Goal: Task Accomplishment & Management: Manage account settings

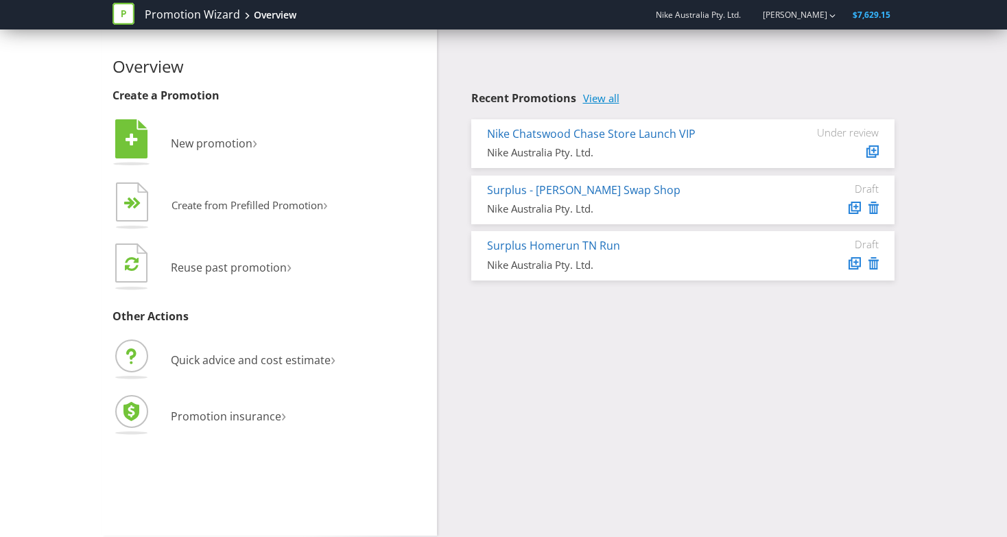
click at [609, 94] on link "View all" at bounding box center [601, 99] width 36 height 12
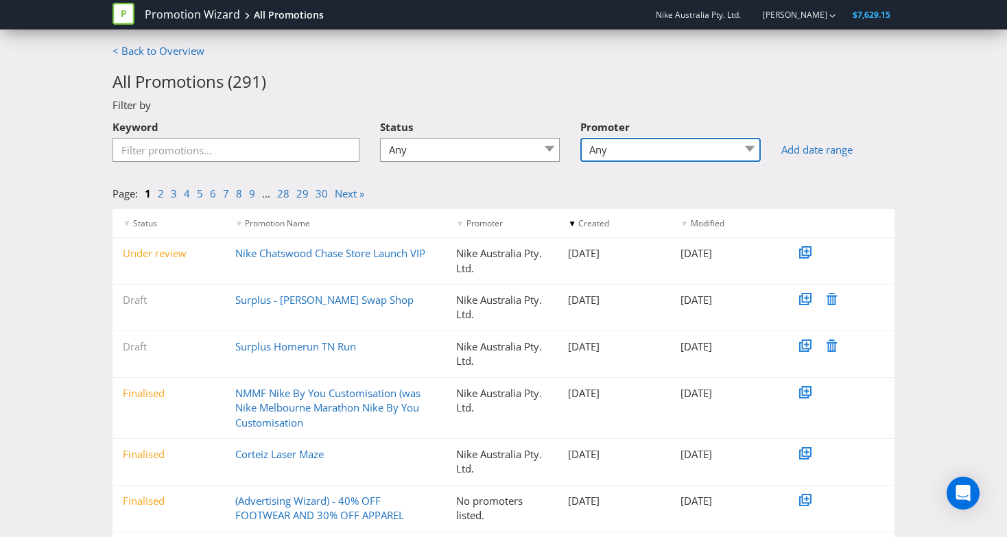
click at [628, 148] on select "Any Nike Nike Australia Pty. Ltd." at bounding box center [670, 150] width 180 height 24
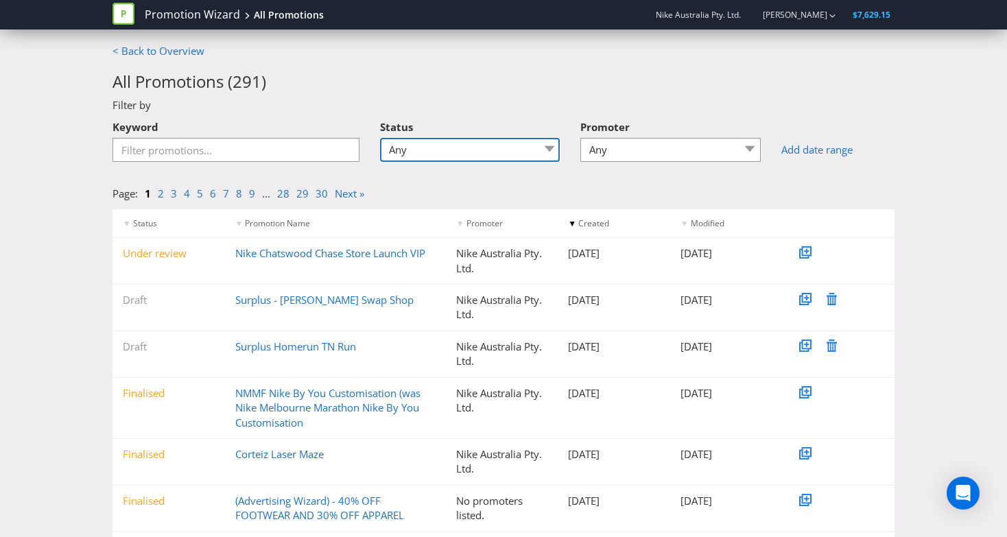
click at [480, 144] on select "Any Draft Under review Unlocked for amendments Amendments submitted Finalised" at bounding box center [470, 150] width 180 height 24
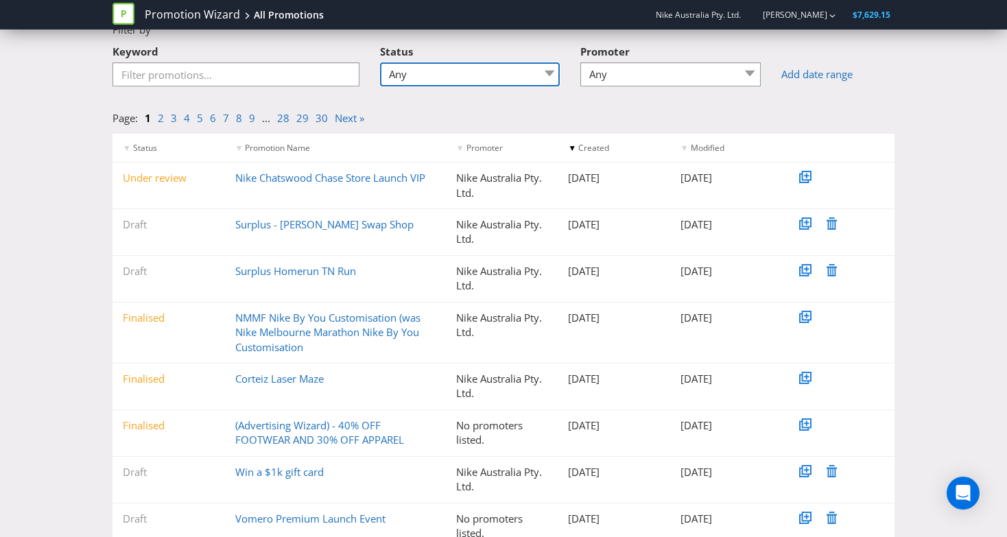
scroll to position [98, 0]
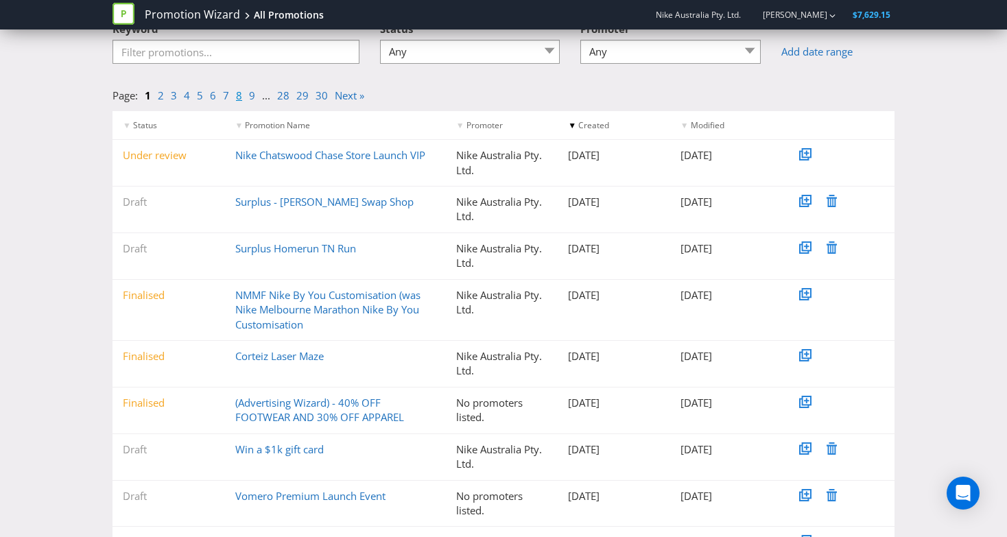
click at [236, 98] on link "8" at bounding box center [239, 96] width 6 height 14
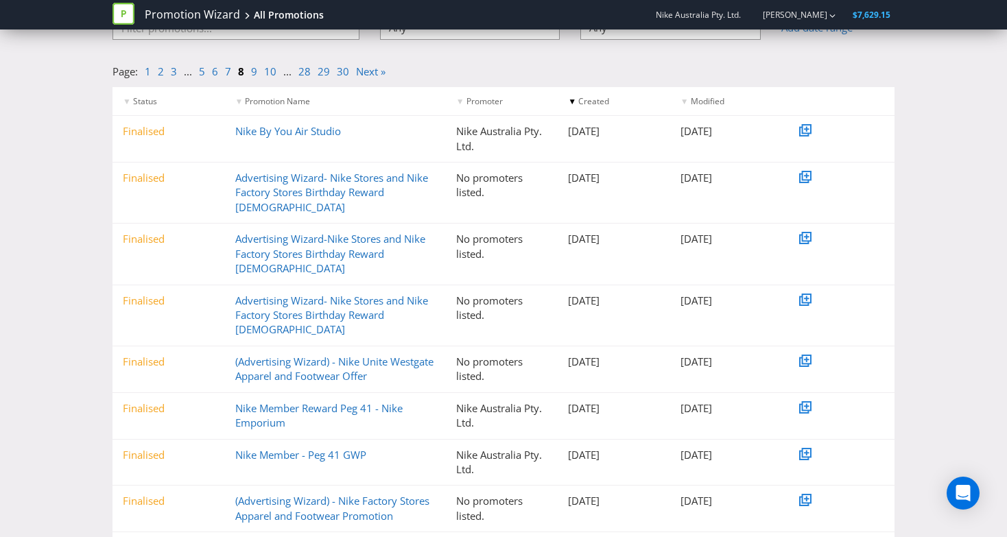
scroll to position [93, 0]
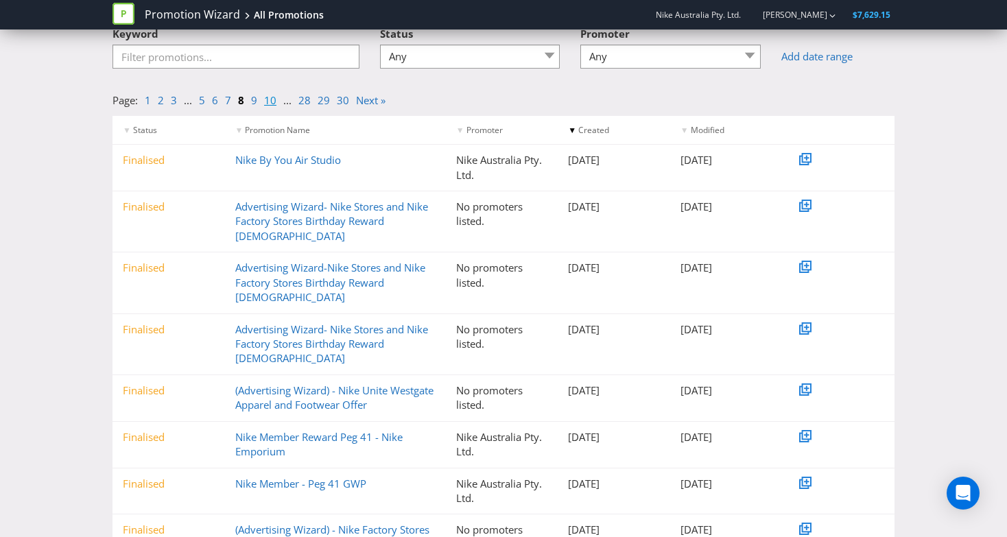
click at [269, 100] on link "10" at bounding box center [270, 100] width 12 height 14
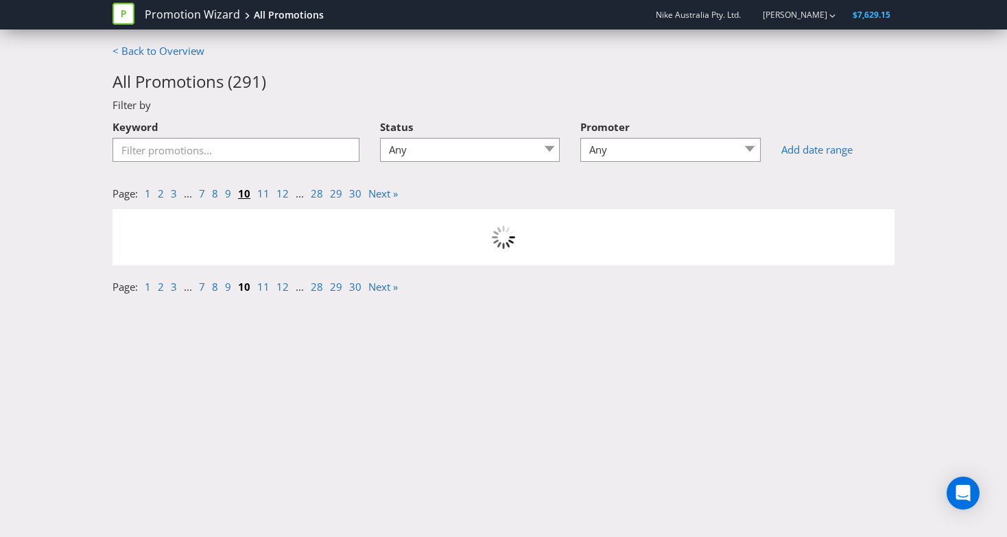
scroll to position [0, 0]
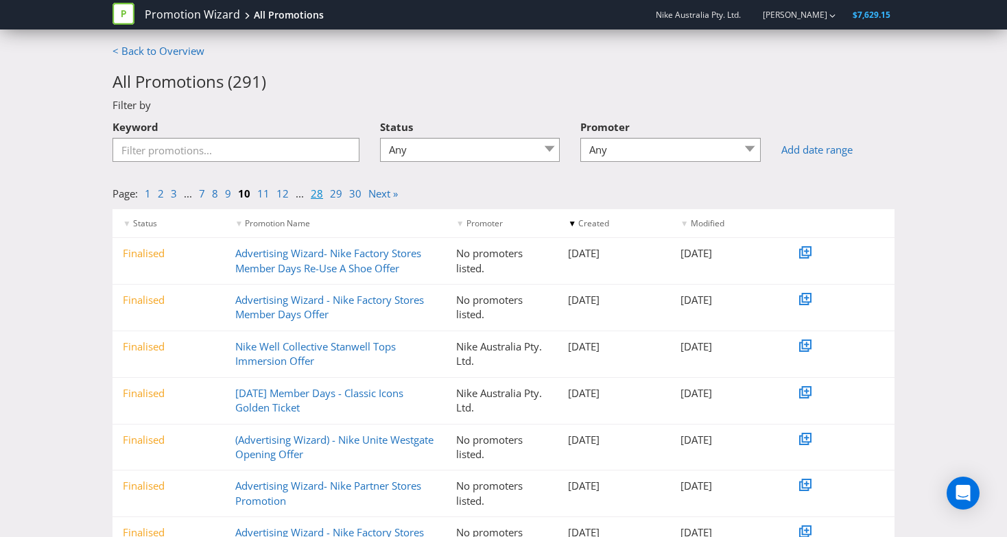
click at [316, 196] on link "28" at bounding box center [317, 194] width 12 height 14
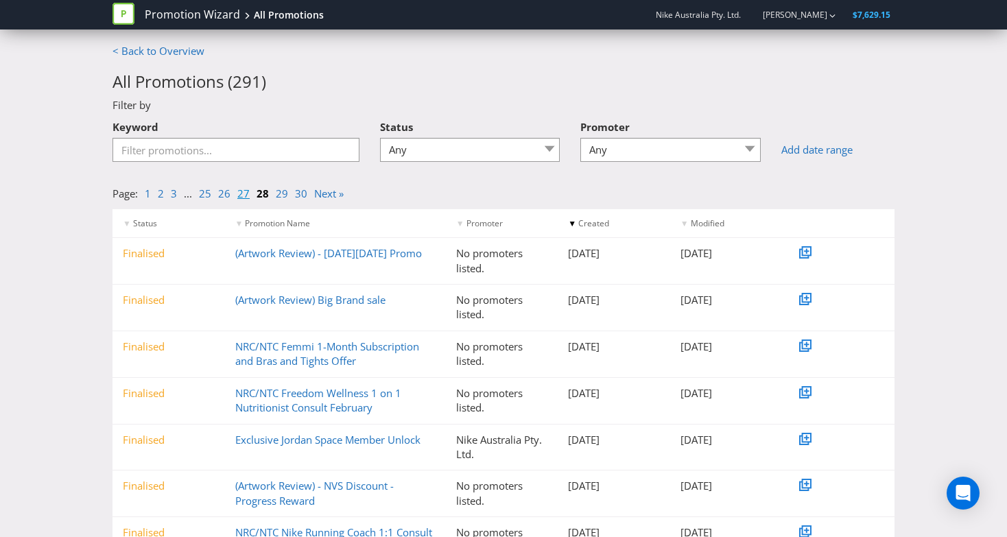
click at [242, 194] on link "27" at bounding box center [243, 194] width 12 height 14
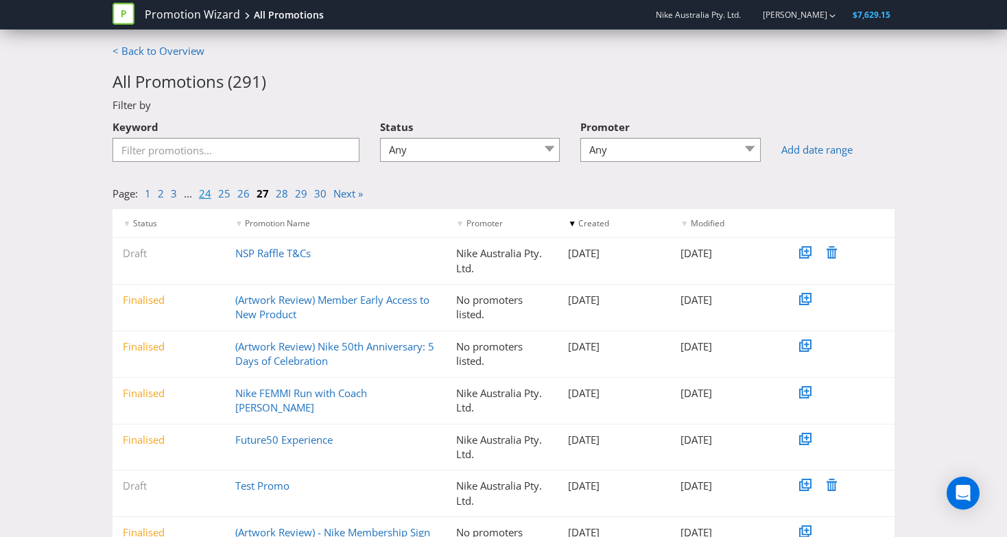
click at [202, 193] on link "24" at bounding box center [205, 194] width 12 height 14
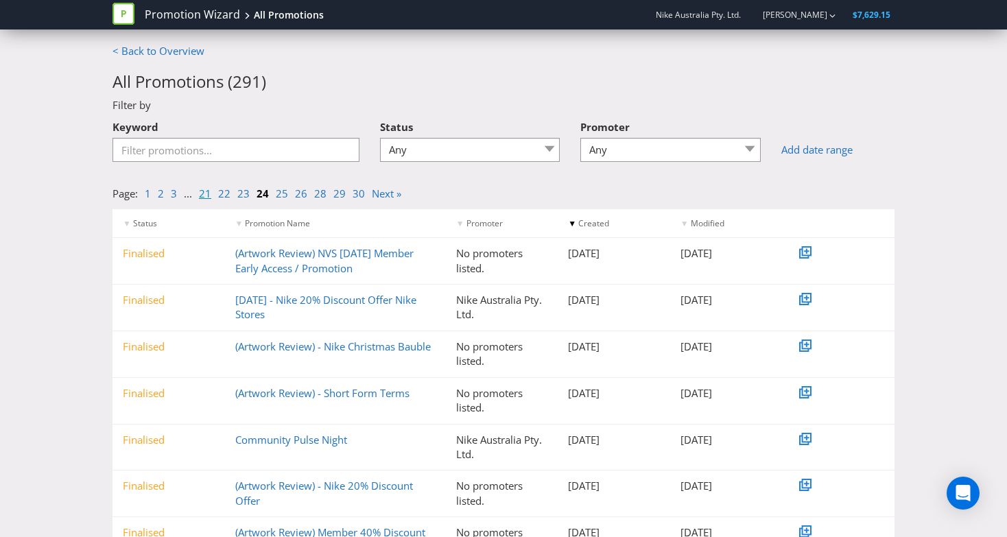
click at [207, 194] on link "21" at bounding box center [205, 194] width 12 height 14
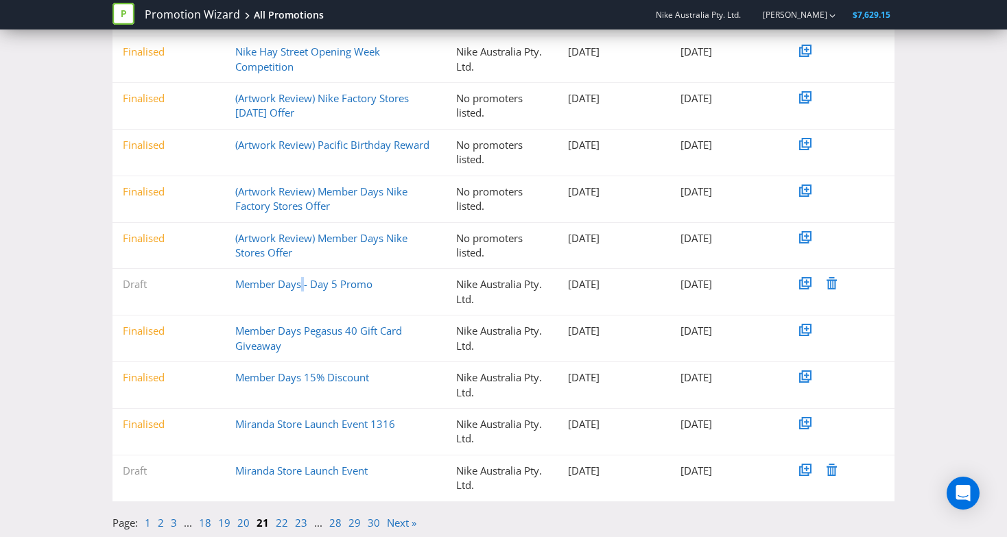
scroll to position [202, 0]
click at [49, 368] on div "< Back to Overview All Promotions ( 291 ) Filter by Keyword Status Any Draft Un…" at bounding box center [503, 190] width 1007 height 696
click at [255, 330] on link "Member Days Pegasus 40 Gift Card Giveaway" at bounding box center [318, 338] width 167 height 28
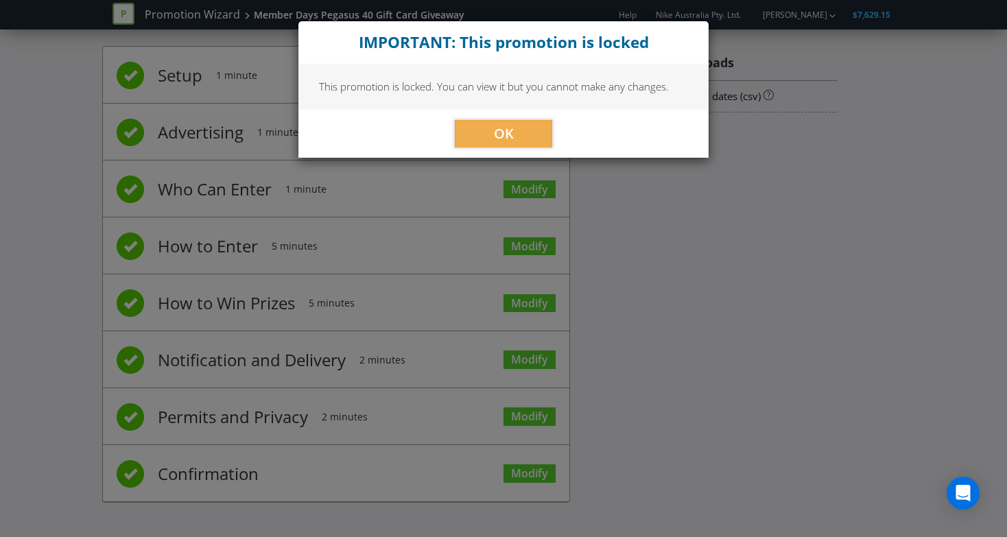
scroll to position [16, 0]
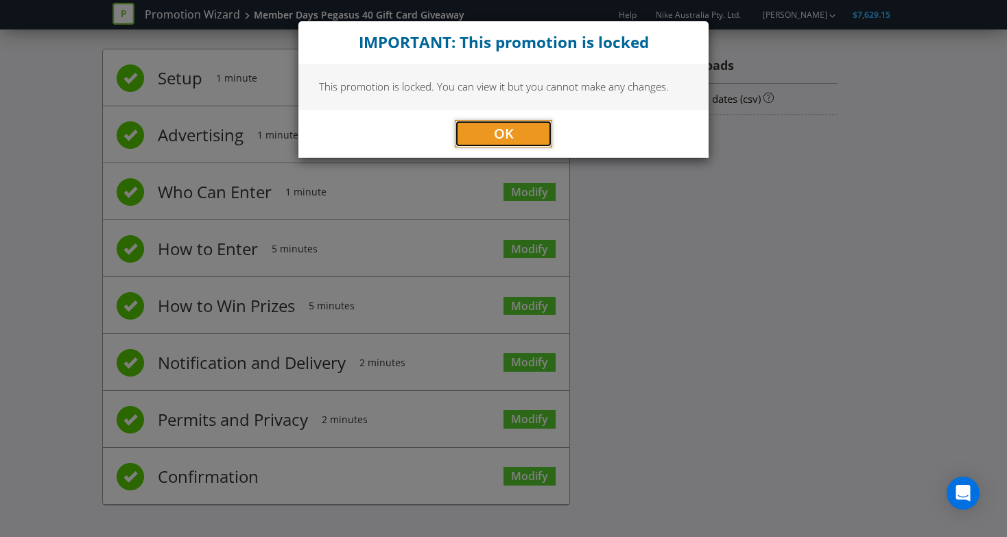
click at [491, 131] on button "OK" at bounding box center [503, 133] width 97 height 27
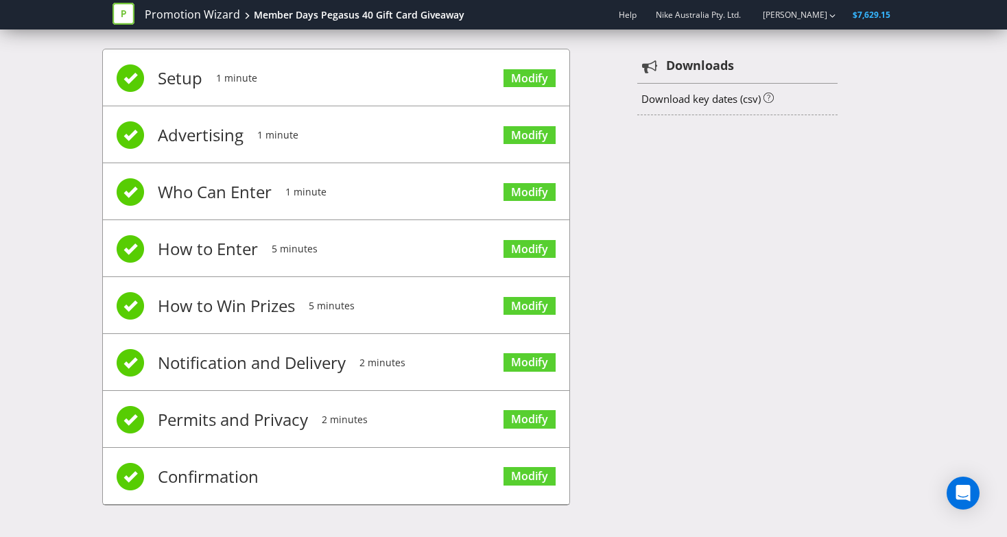
click at [136, 75] on span at bounding box center [130, 77] width 27 height 27
click at [526, 78] on link "Modify" at bounding box center [530, 78] width 52 height 19
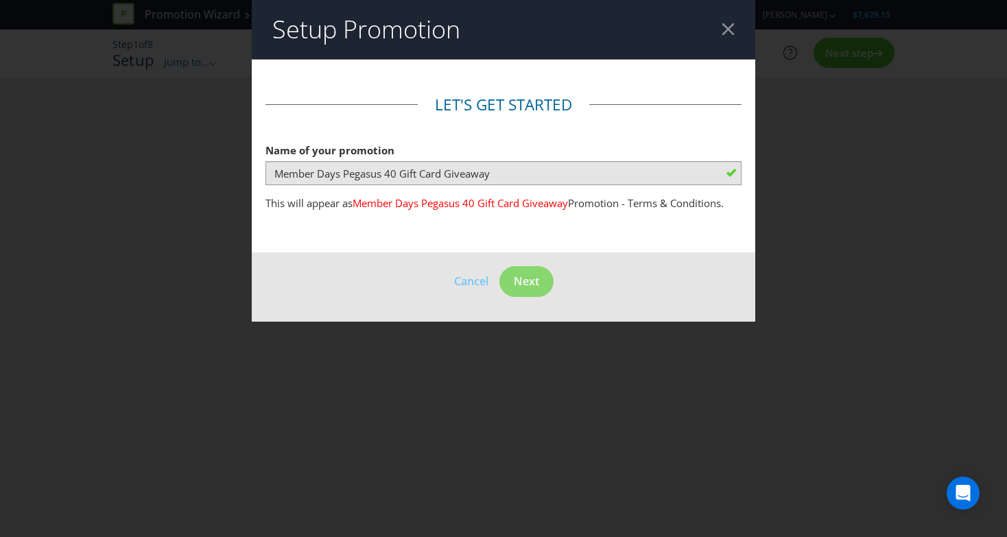
click at [733, 31] on div at bounding box center [728, 29] width 13 height 13
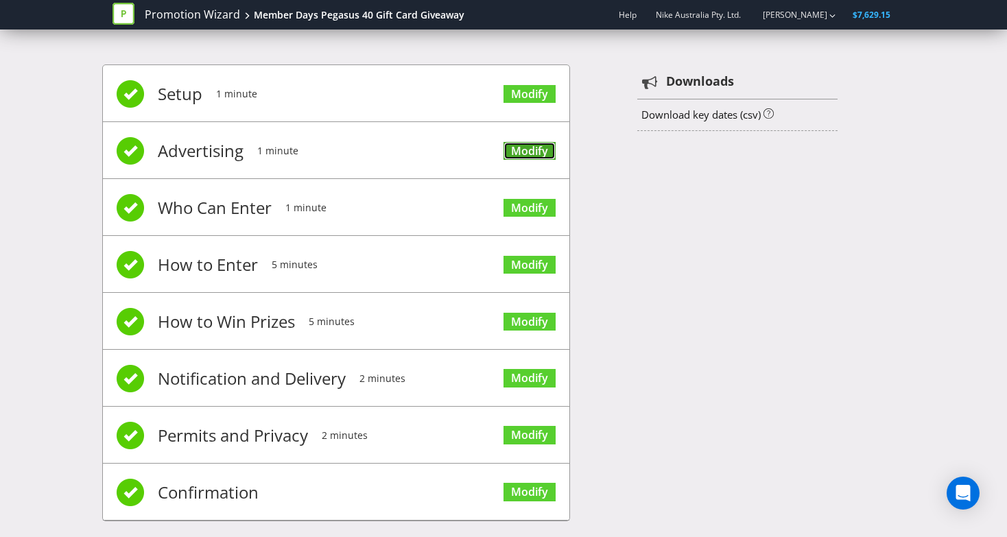
click at [530, 150] on link "Modify" at bounding box center [530, 151] width 52 height 19
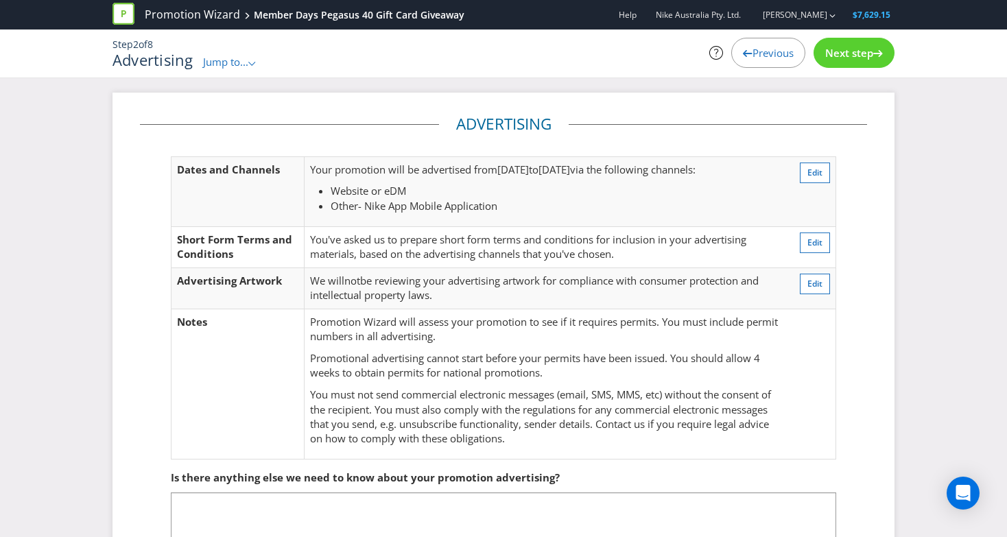
scroll to position [89, 0]
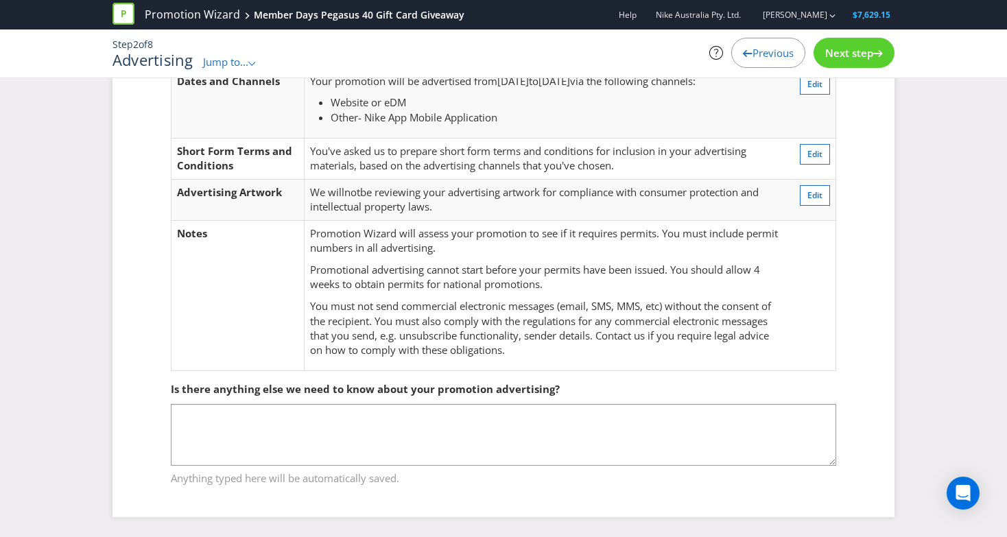
click at [851, 61] on div "Next step" at bounding box center [854, 53] width 81 height 30
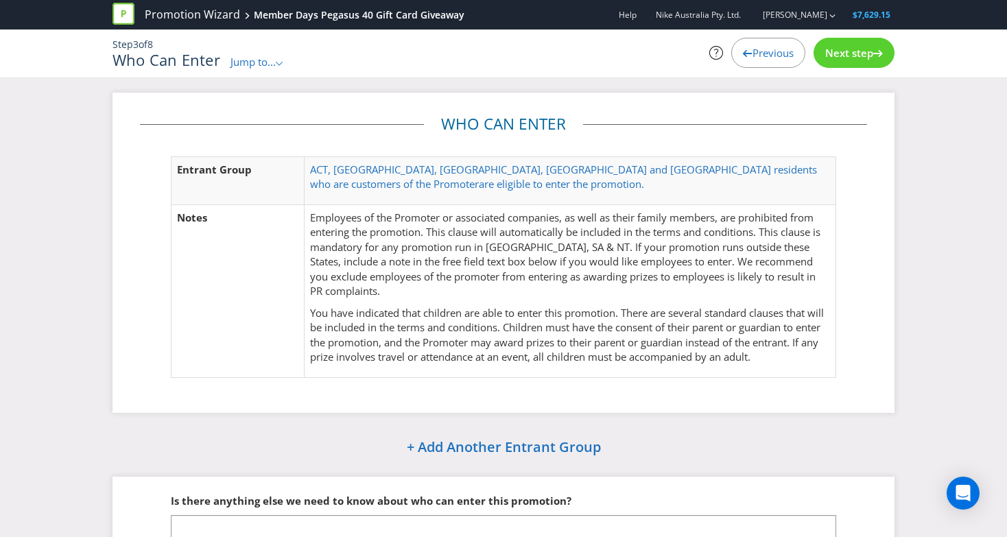
click at [860, 59] on span "Next step" at bounding box center [849, 53] width 48 height 14
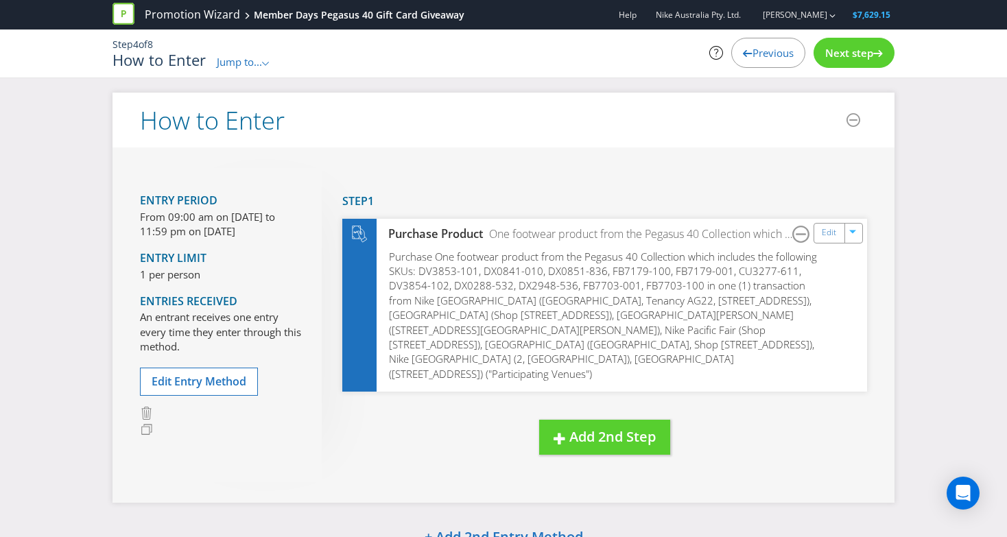
click at [860, 59] on span "Next step" at bounding box center [849, 53] width 48 height 14
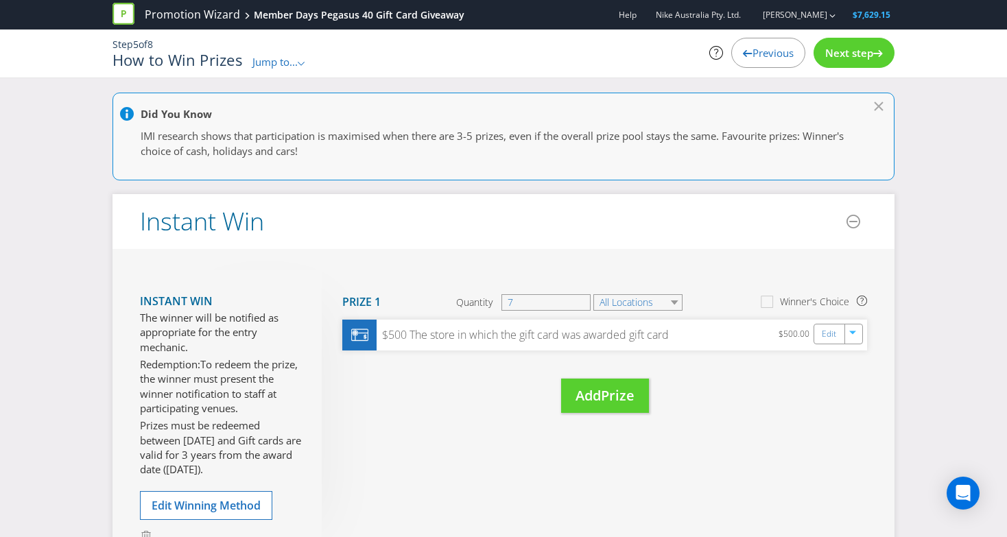
click at [860, 59] on span "Next step" at bounding box center [849, 53] width 48 height 14
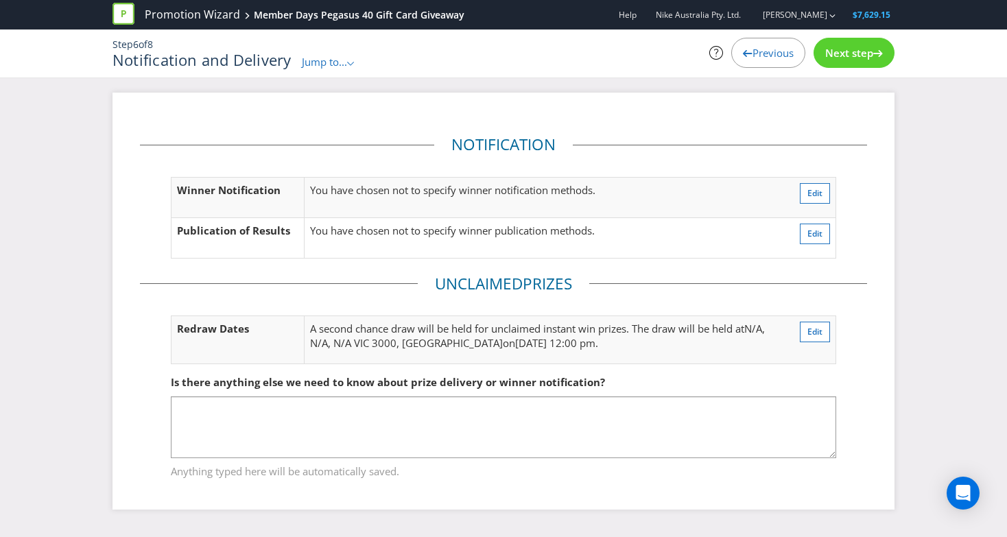
click at [860, 59] on span "Next step" at bounding box center [849, 53] width 48 height 14
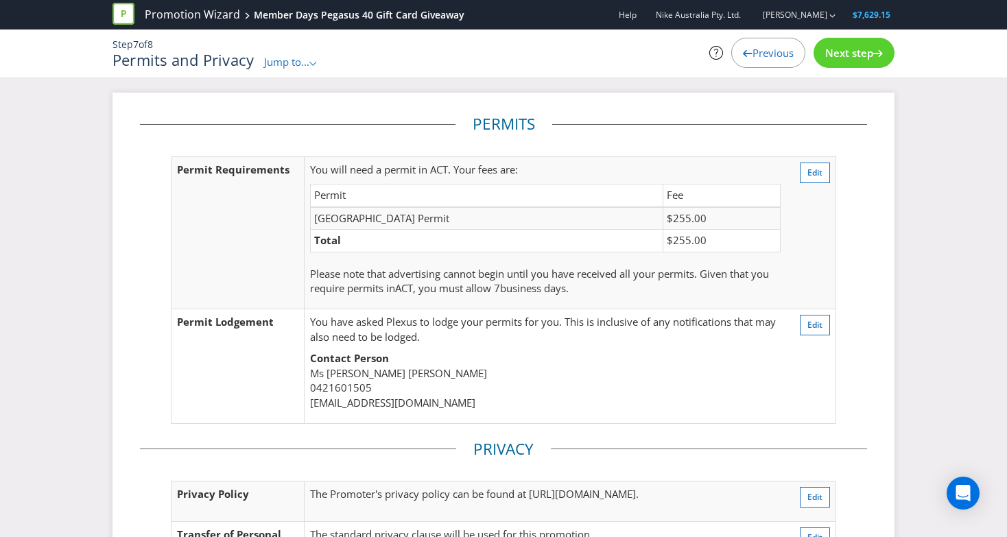
click at [854, 54] on span "Next step" at bounding box center [849, 53] width 48 height 14
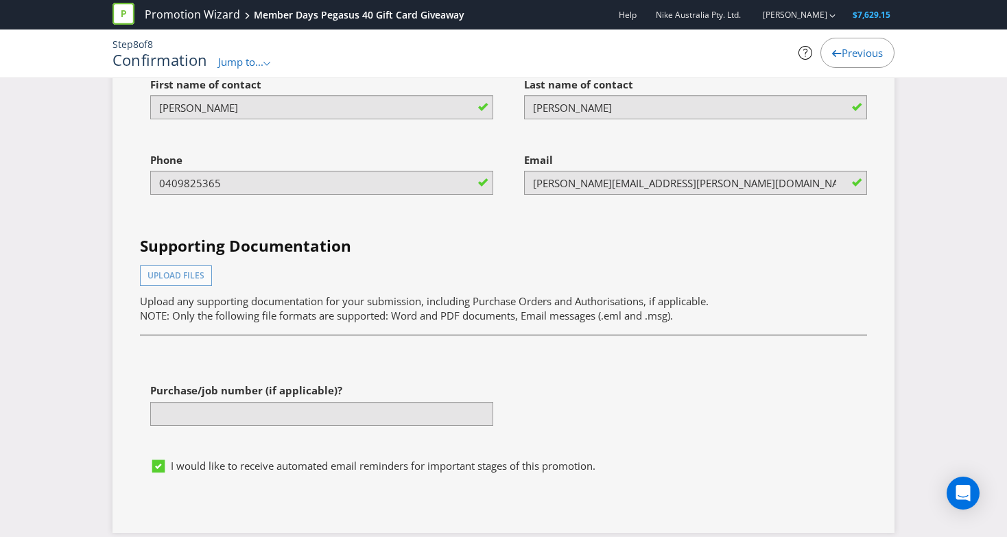
scroll to position [4109, 0]
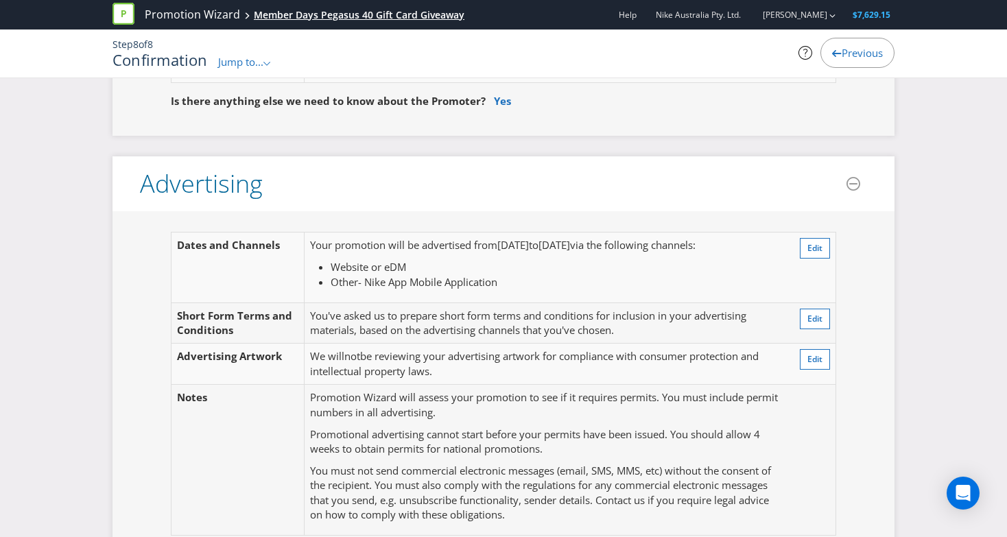
click at [352, 14] on div "Member Days Pegasus 40 Gift Card Giveaway" at bounding box center [359, 15] width 211 height 14
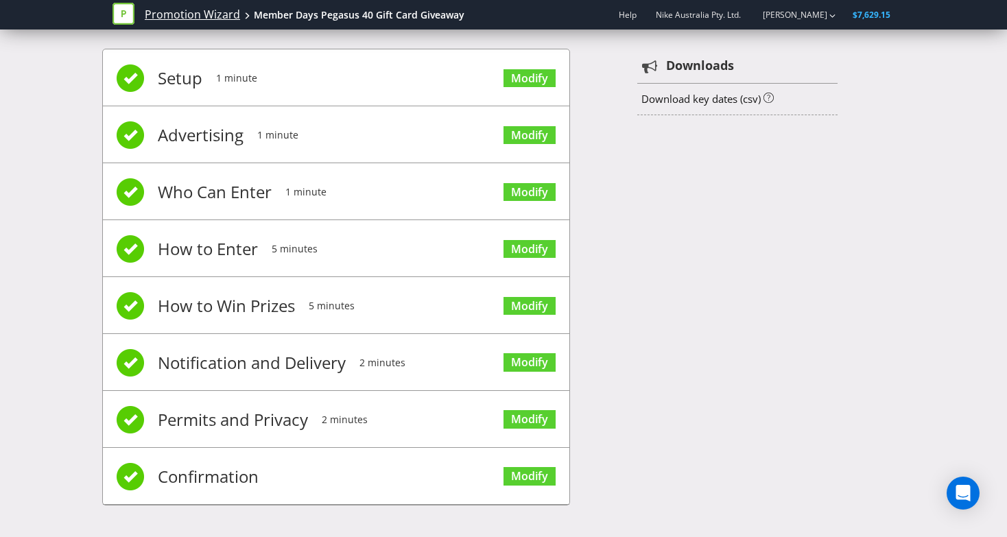
click at [216, 19] on link "Promotion Wizard" at bounding box center [192, 15] width 95 height 16
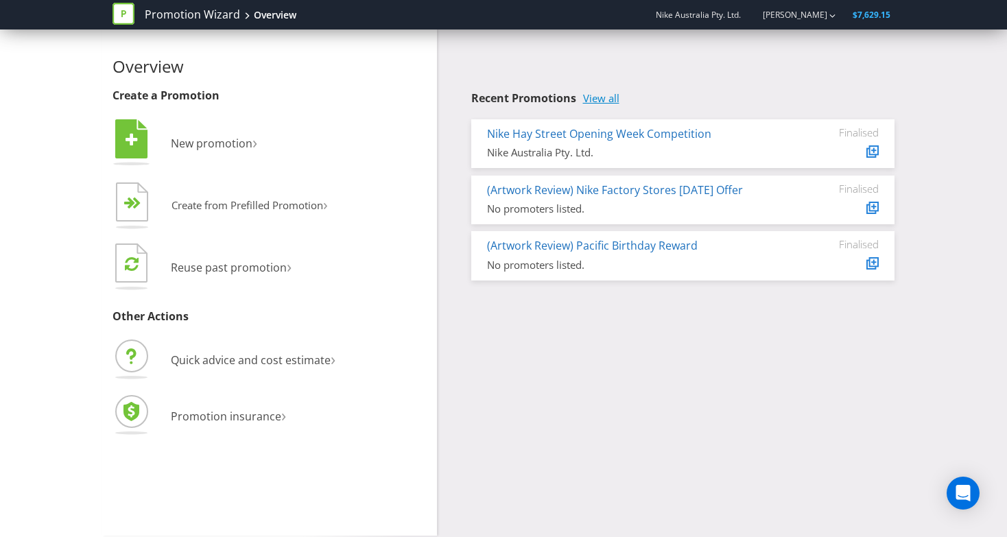
click at [618, 104] on link "View all" at bounding box center [601, 99] width 36 height 12
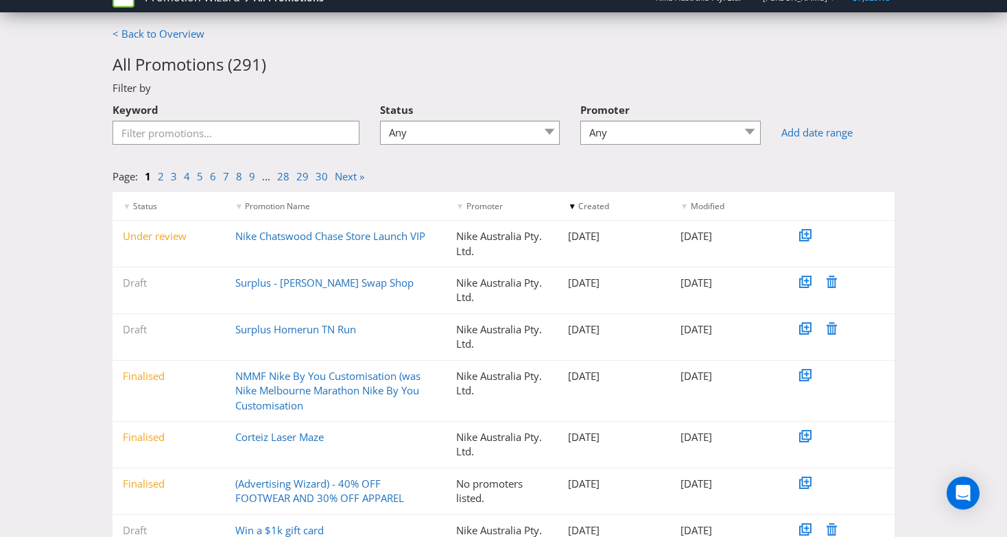
scroll to position [20, 0]
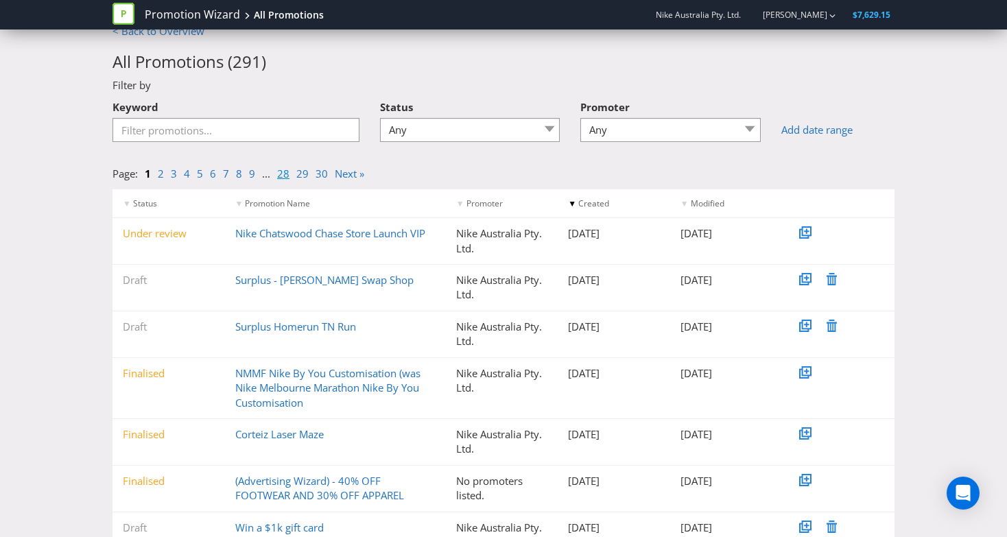
click at [281, 173] on link "28" at bounding box center [283, 174] width 12 height 14
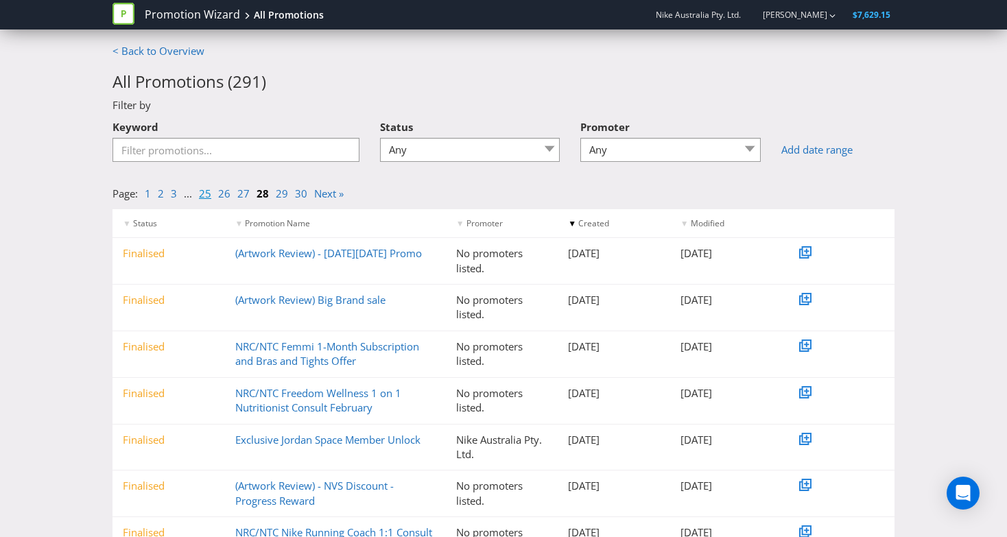
click at [206, 196] on link "25" at bounding box center [205, 194] width 12 height 14
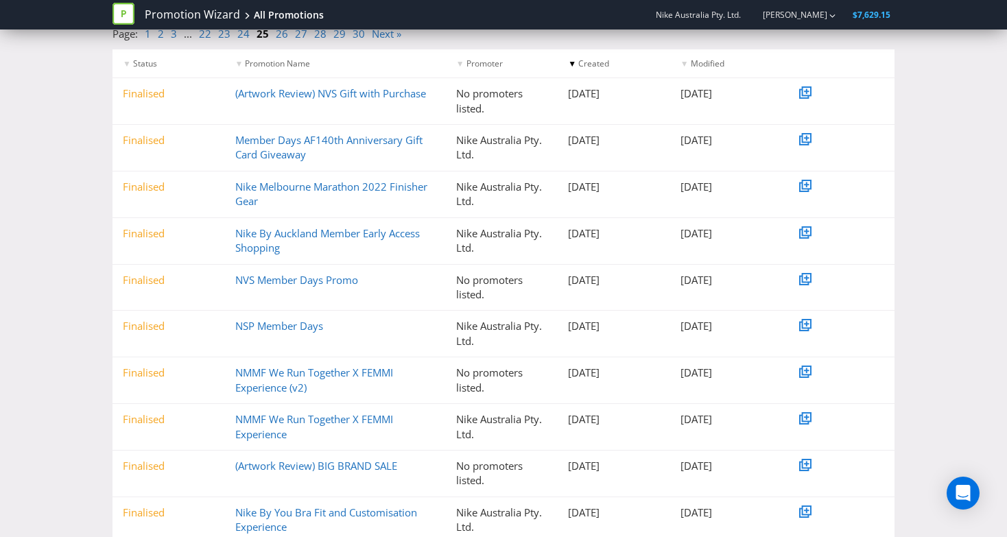
scroll to position [202, 0]
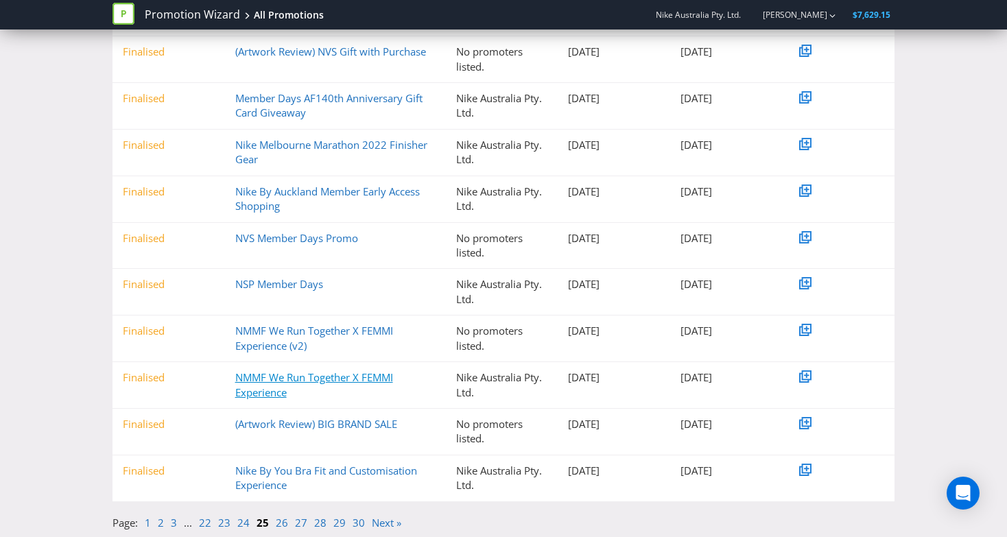
click at [261, 382] on link "NMMF We Run Together X FEMMI Experience" at bounding box center [314, 384] width 158 height 28
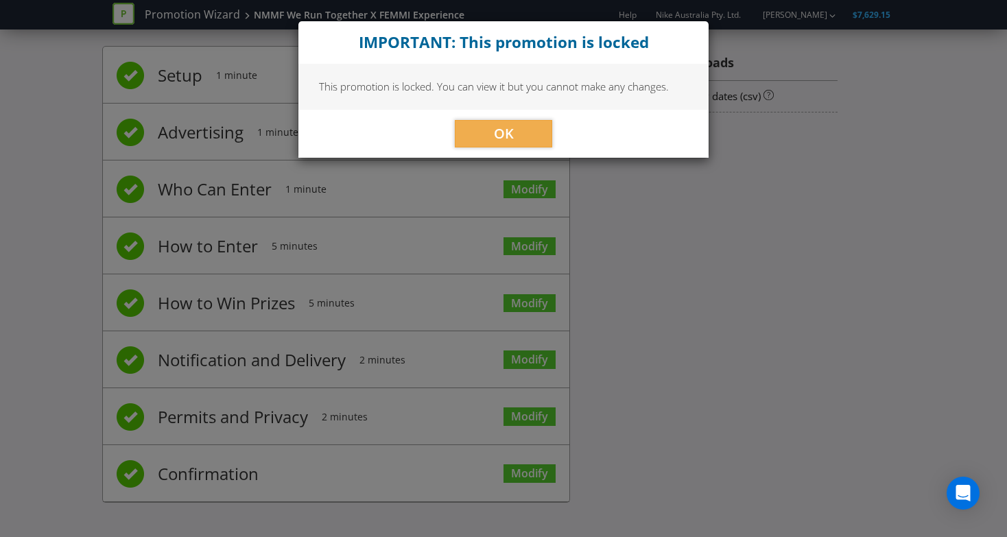
scroll to position [16, 0]
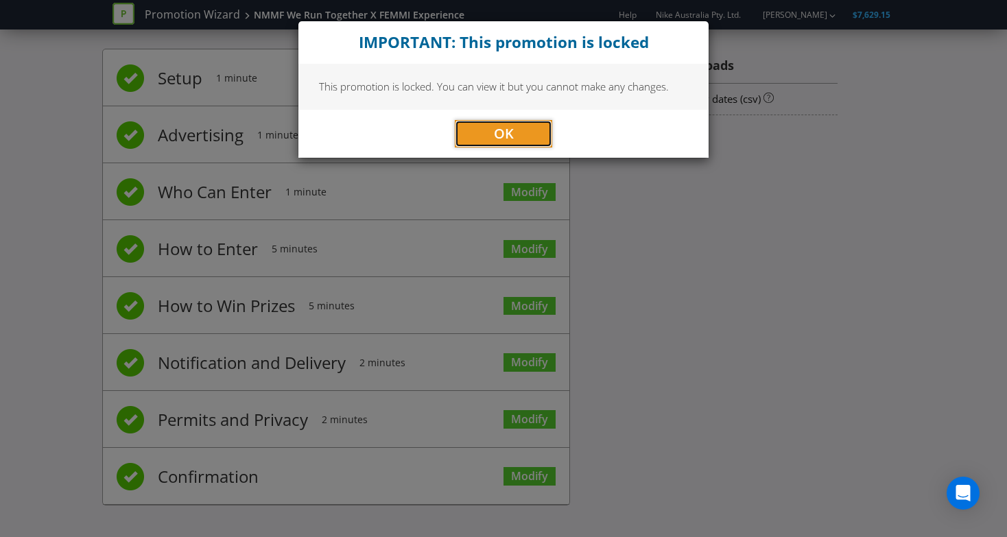
click at [500, 147] on button "OK" at bounding box center [503, 133] width 97 height 27
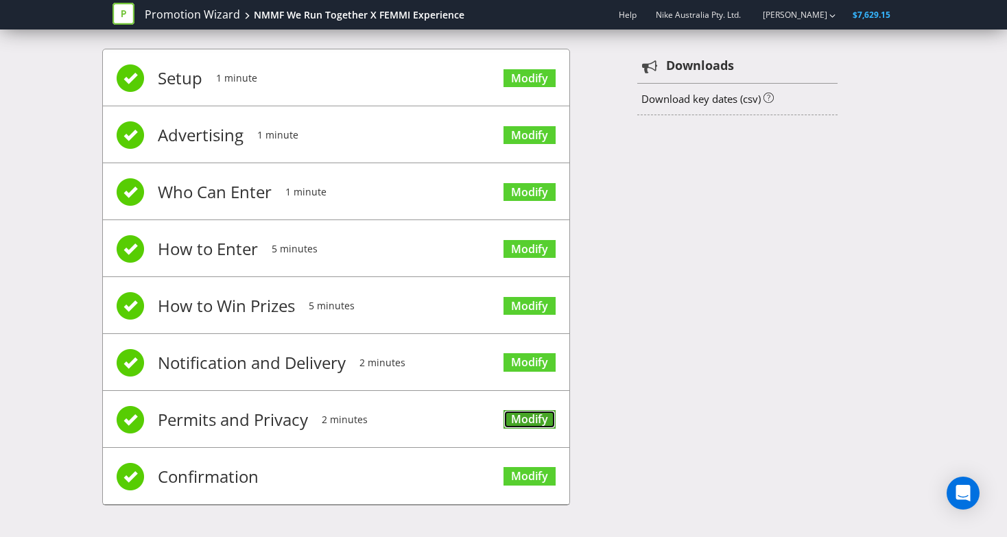
click at [532, 414] on link "Modify" at bounding box center [530, 419] width 52 height 19
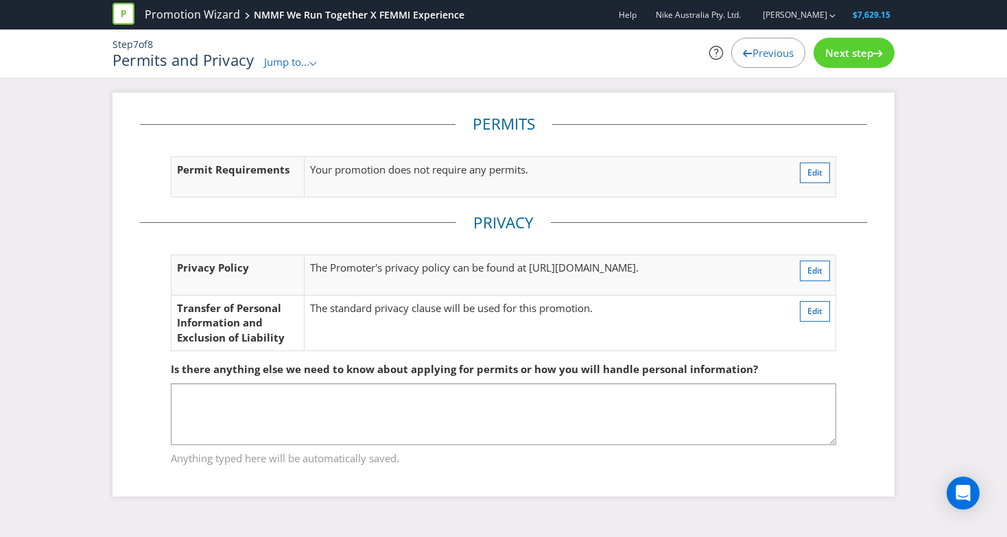
scroll to position [25, 0]
click at [837, 44] on div "Next step" at bounding box center [854, 53] width 81 height 30
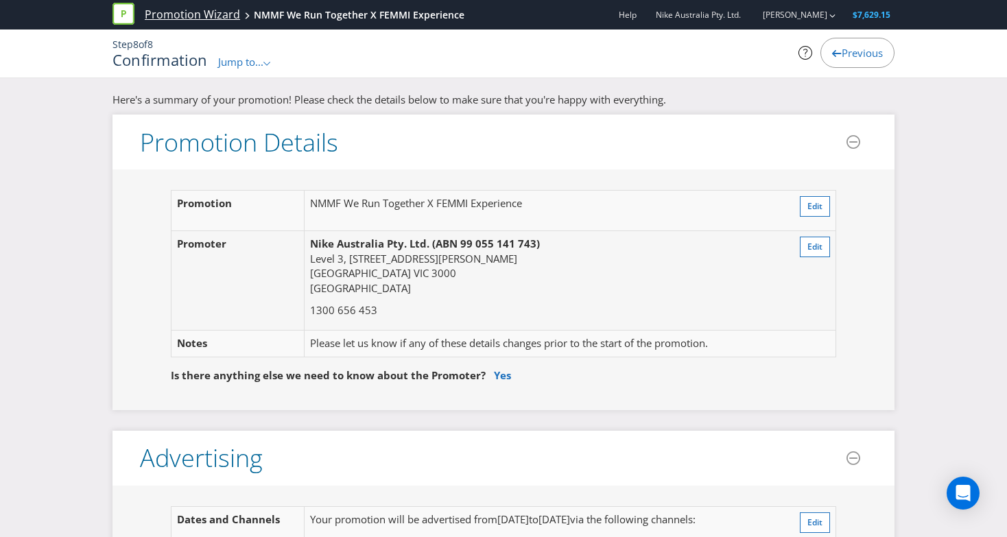
click at [228, 16] on link "Promotion Wizard" at bounding box center [192, 15] width 95 height 16
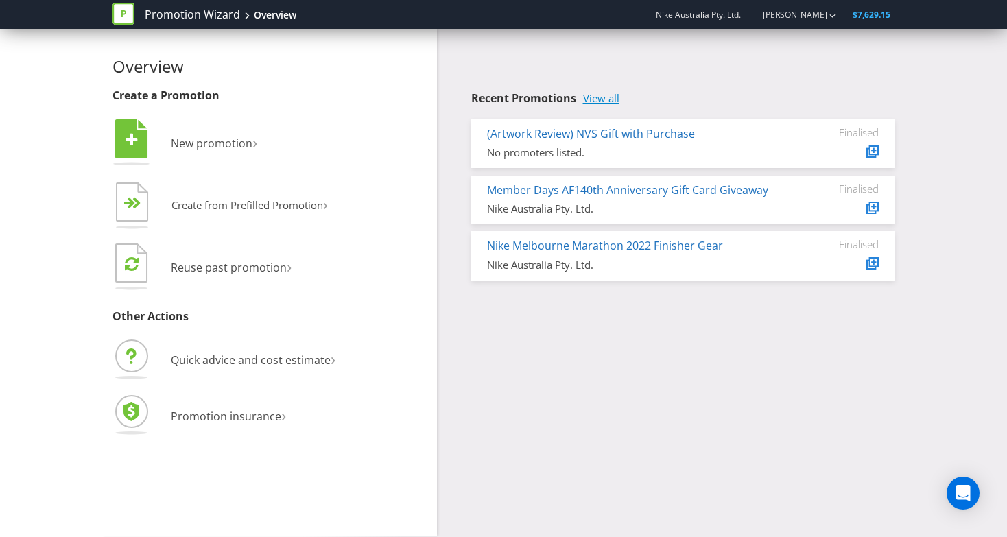
click at [608, 97] on link "View all" at bounding box center [601, 99] width 36 height 12
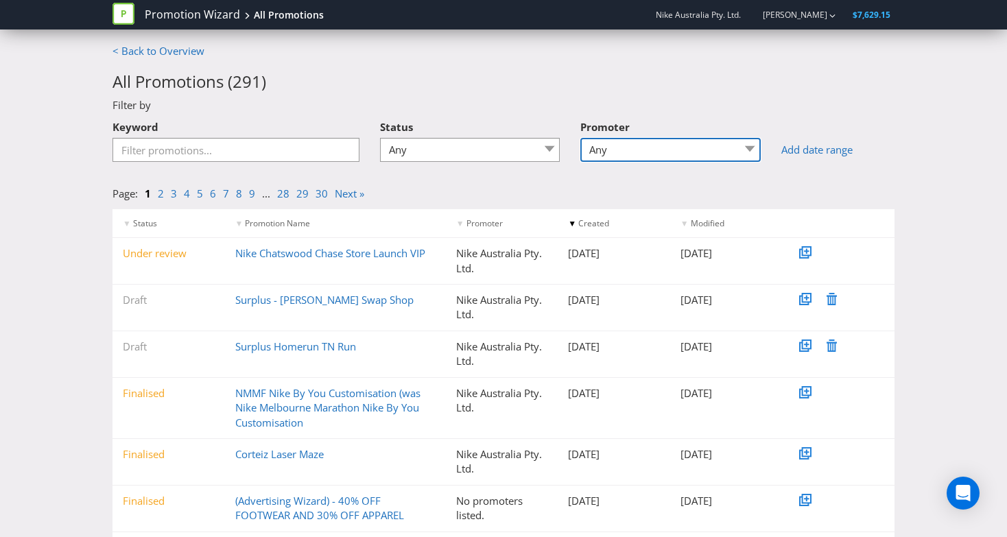
click at [618, 157] on select "Any Nike Nike Australia Pty. Ltd." at bounding box center [670, 150] width 180 height 24
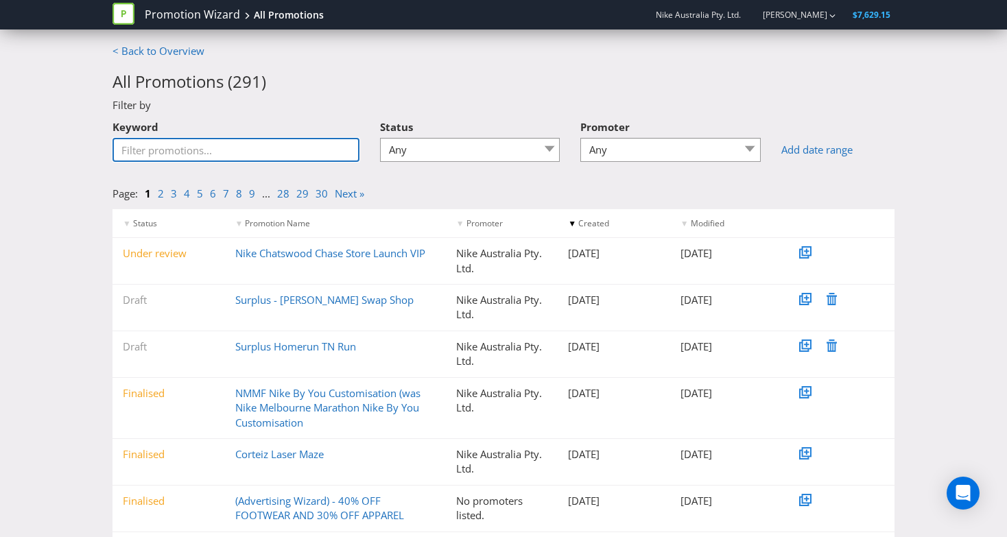
click at [247, 148] on input "Keyword" at bounding box center [236, 150] width 247 height 24
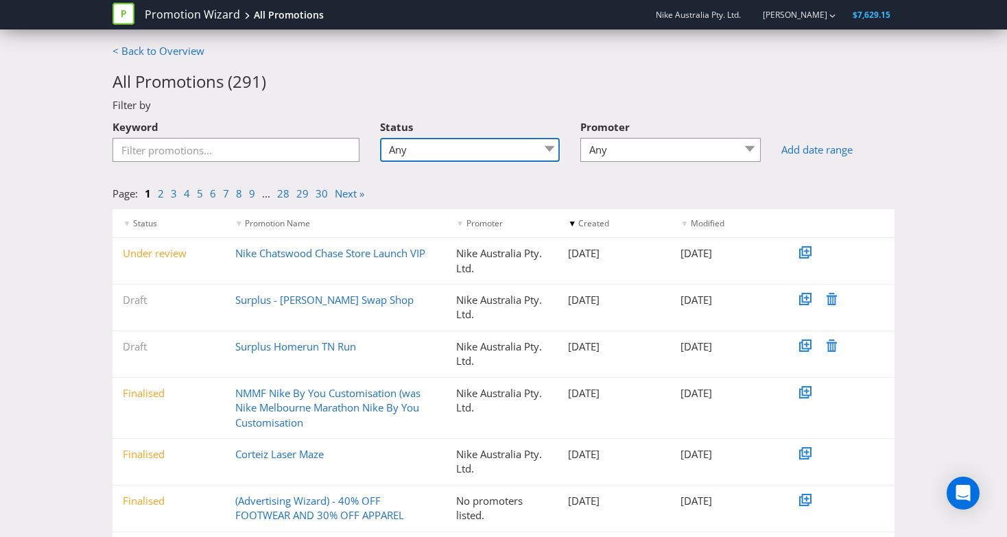
click at [454, 156] on select "Any Draft Under review Unlocked for amendments Amendments submitted Finalised" at bounding box center [470, 150] width 180 height 24
click at [380, 138] on select "Any Draft Under review Unlocked for amendments Amendments submitted Finalised" at bounding box center [470, 150] width 180 height 24
click at [250, 195] on link "9" at bounding box center [252, 194] width 6 height 14
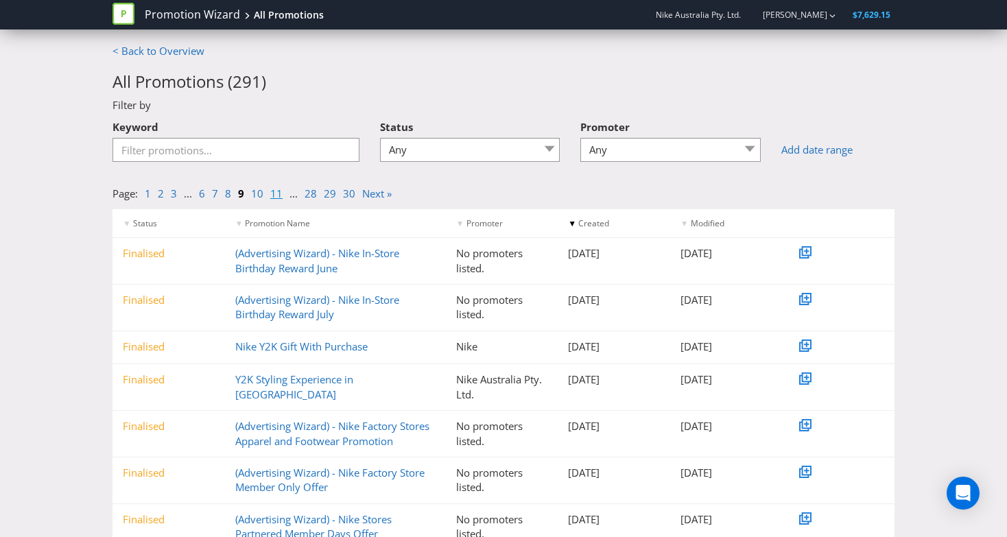
click at [273, 191] on link "11" at bounding box center [276, 194] width 12 height 14
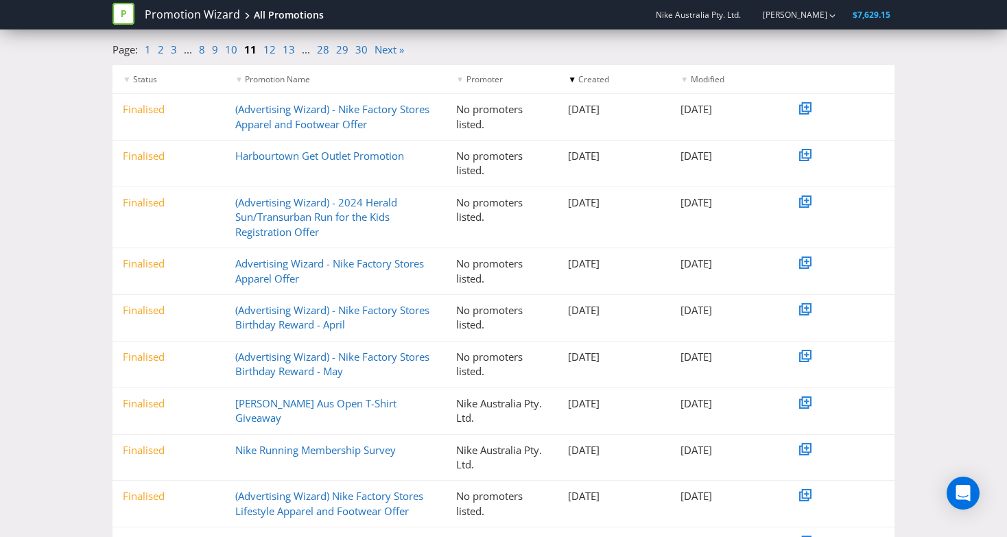
scroll to position [217, 0]
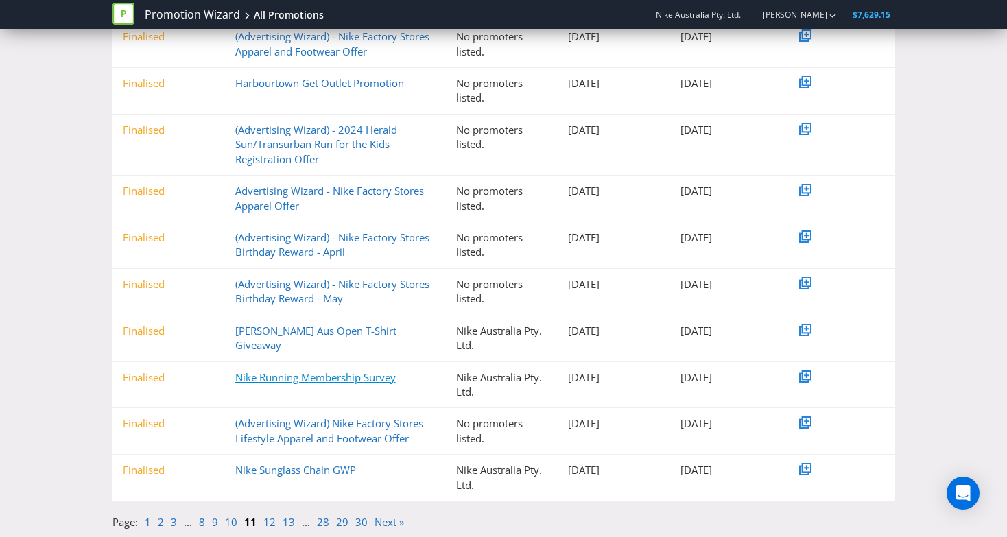
click at [347, 376] on link "Nike Running Membership Survey" at bounding box center [315, 377] width 161 height 14
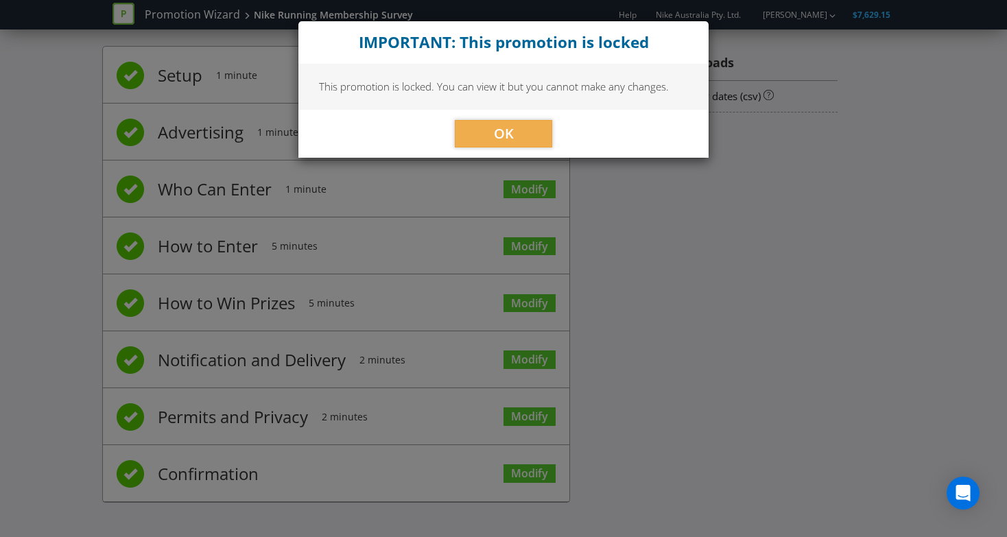
scroll to position [16, 0]
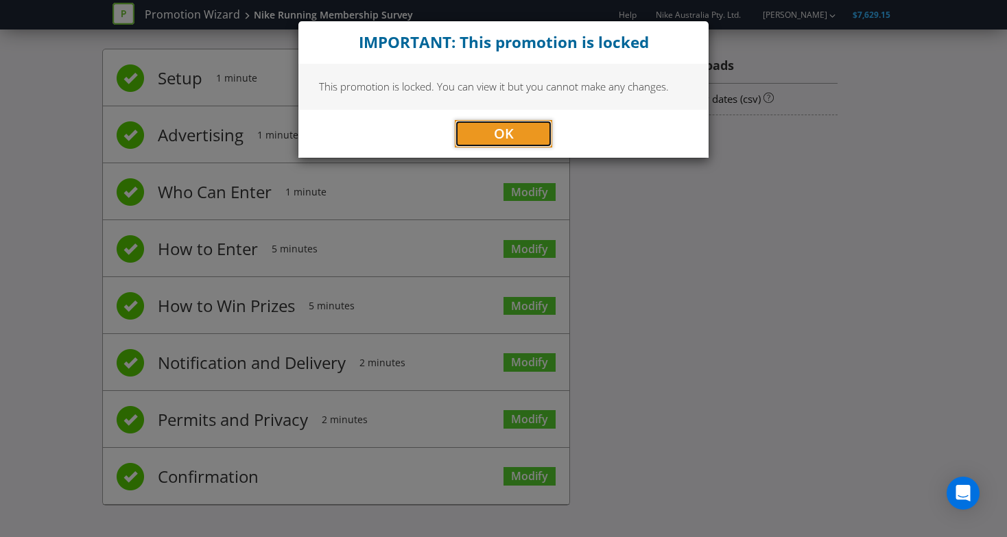
click at [504, 137] on span "OK" at bounding box center [504, 133] width 20 height 19
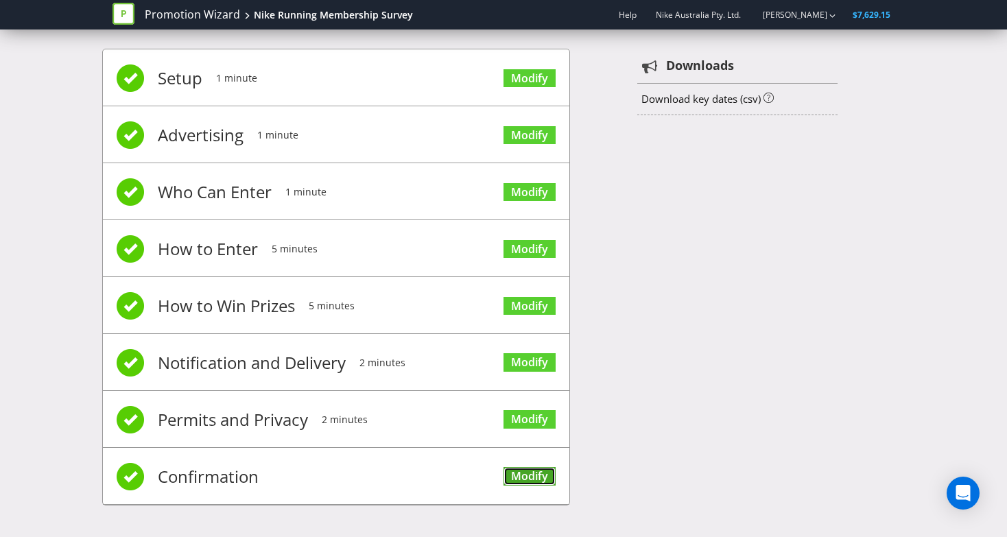
click at [532, 476] on link "Modify" at bounding box center [530, 476] width 52 height 19
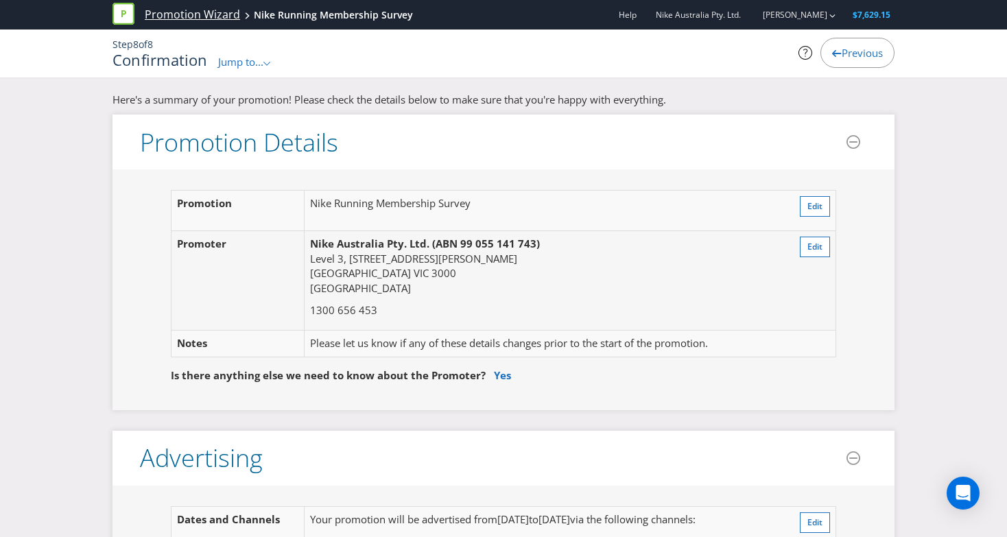
click at [216, 13] on link "Promotion Wizard" at bounding box center [192, 15] width 95 height 16
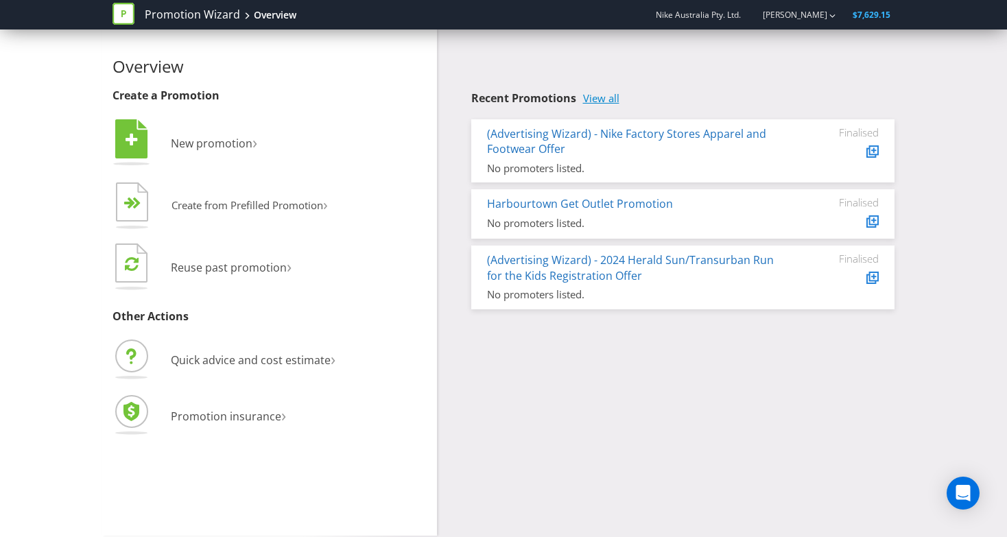
click at [608, 98] on link "View all" at bounding box center [601, 99] width 36 height 12
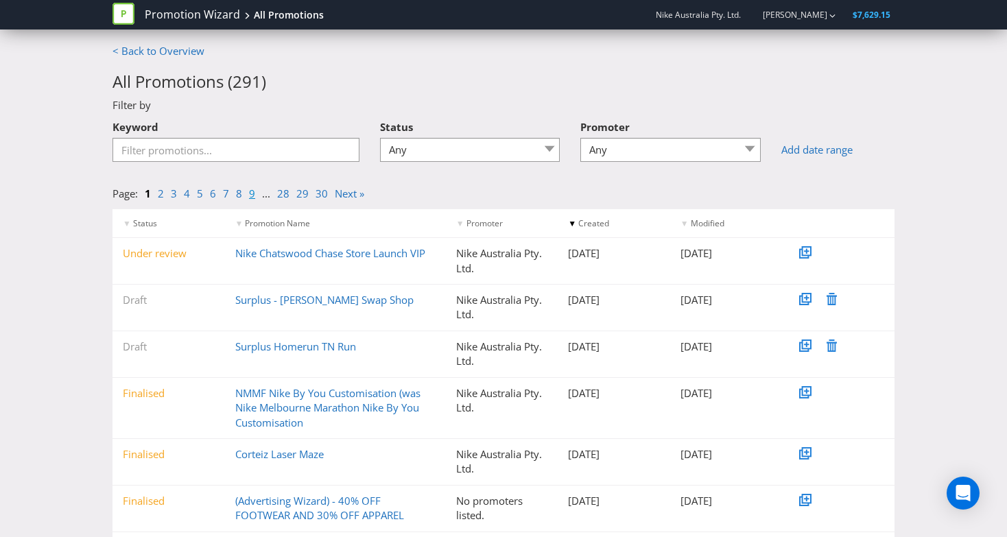
click at [251, 195] on link "9" at bounding box center [252, 194] width 6 height 14
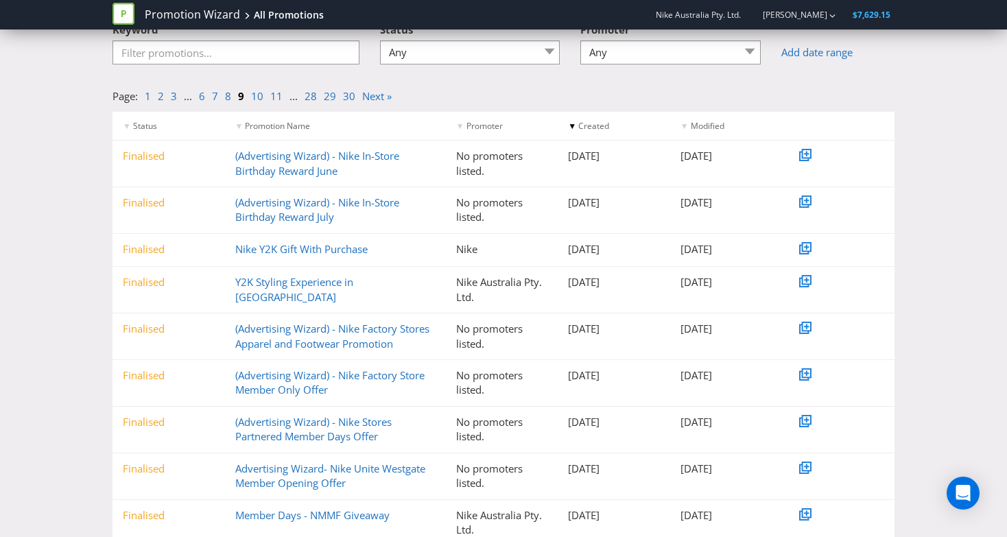
scroll to position [189, 0]
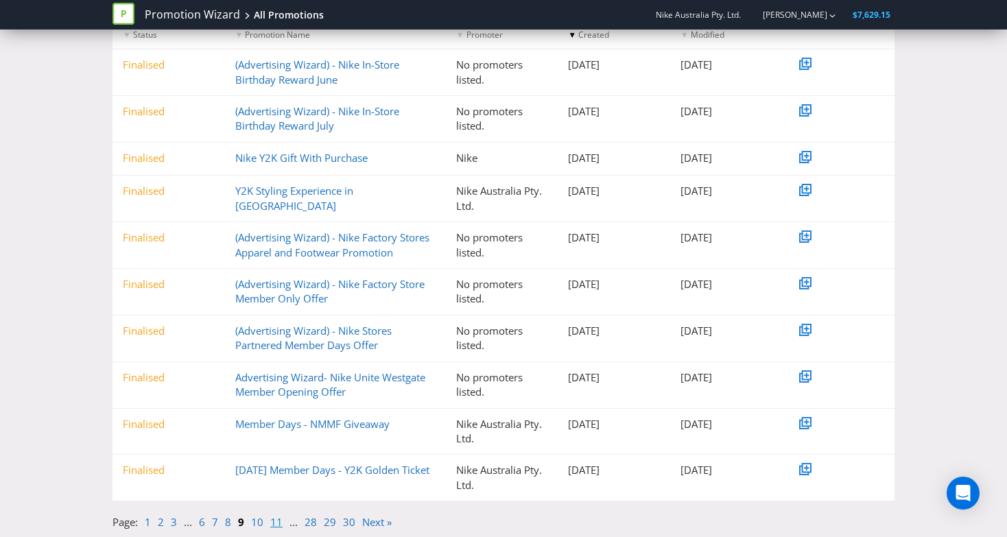
click at [279, 526] on link "11" at bounding box center [276, 522] width 12 height 14
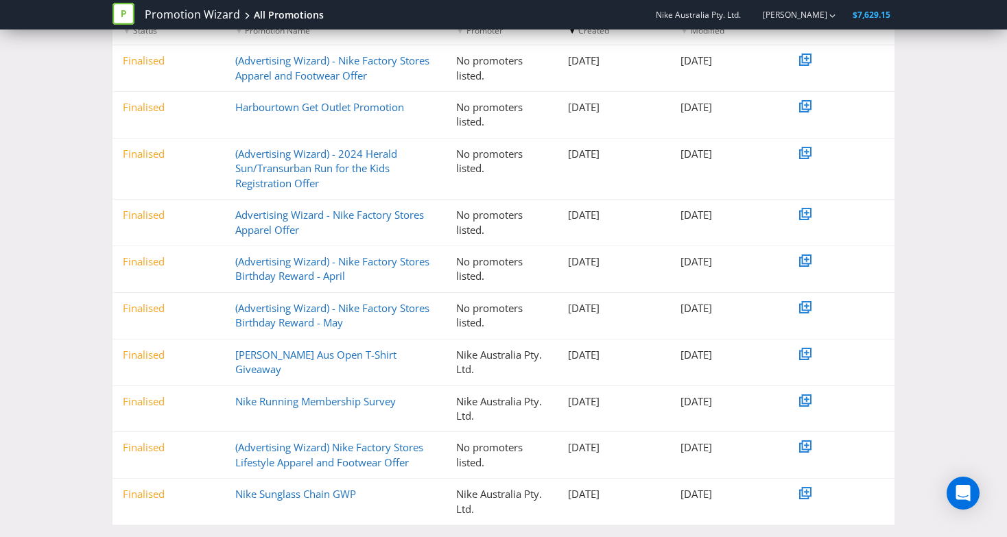
scroll to position [217, 0]
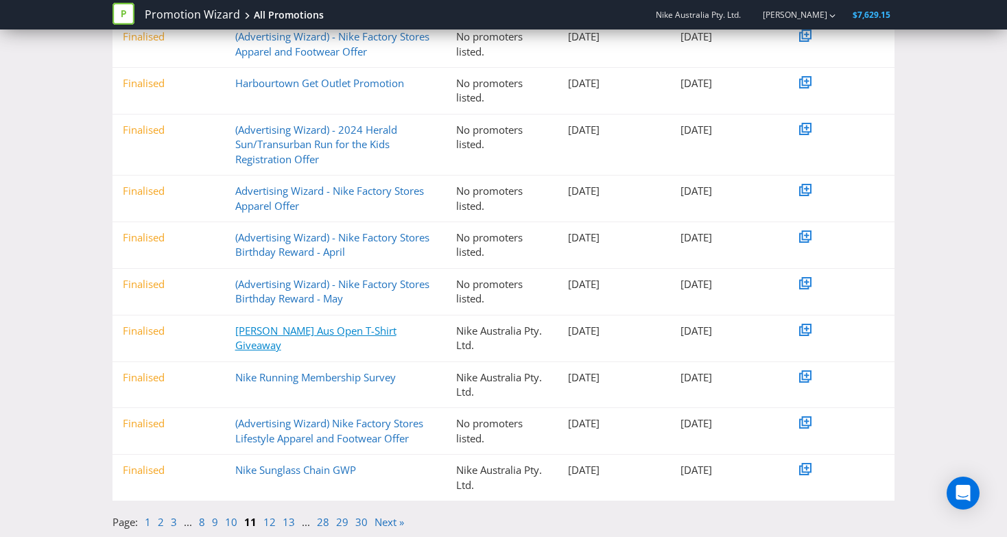
click at [328, 326] on link "[PERSON_NAME] Aus Open T-Shirt Giveaway" at bounding box center [315, 338] width 161 height 28
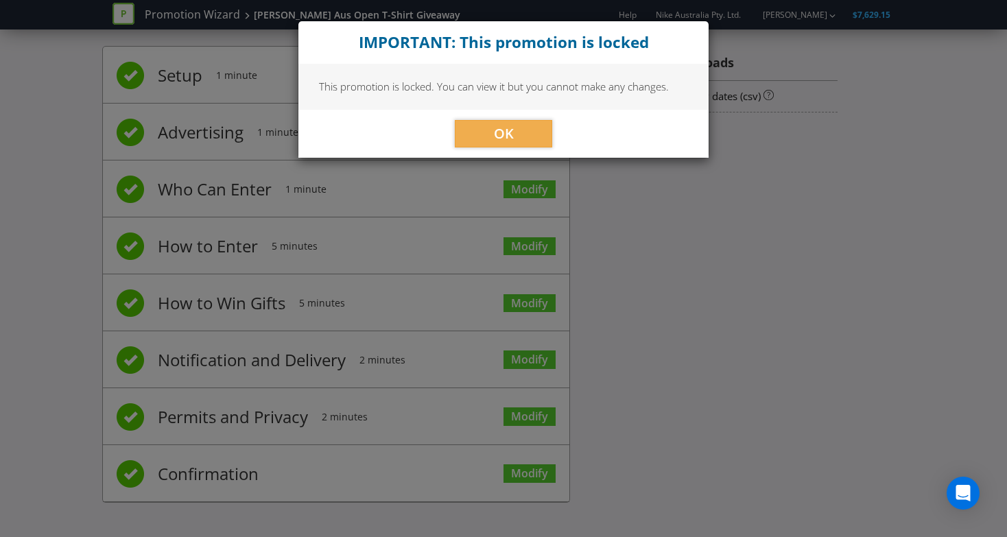
scroll to position [16, 0]
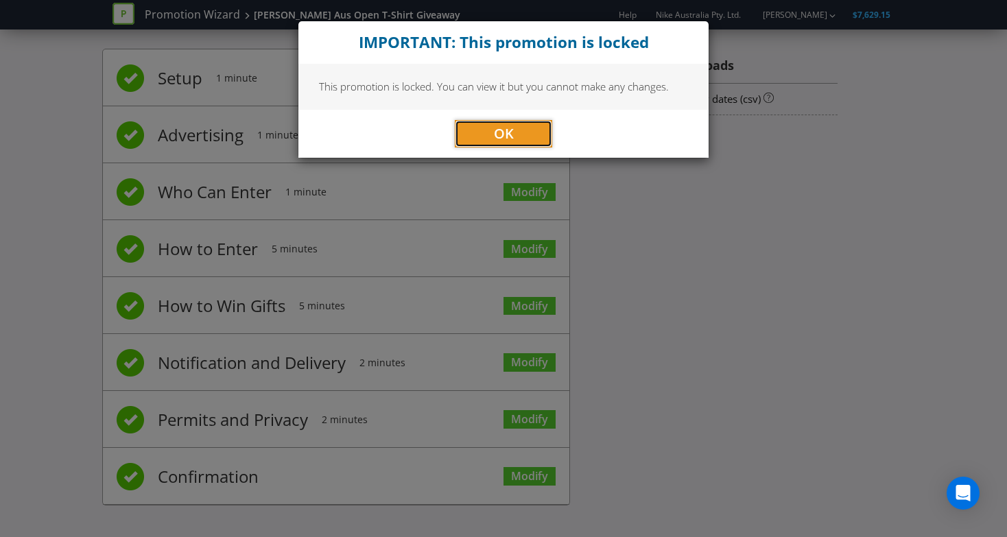
click at [489, 123] on button "OK" at bounding box center [503, 133] width 97 height 27
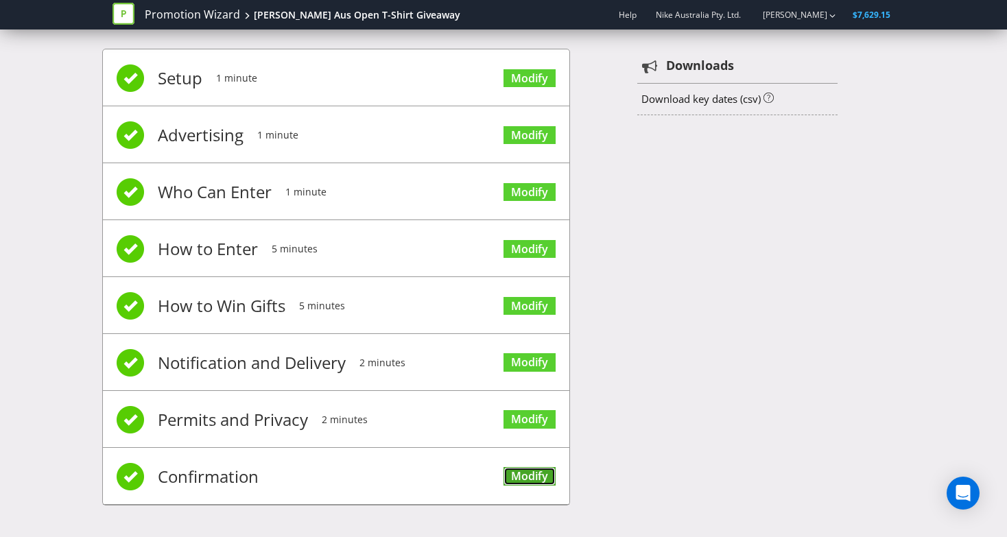
click at [511, 473] on link "Modify" at bounding box center [530, 476] width 52 height 19
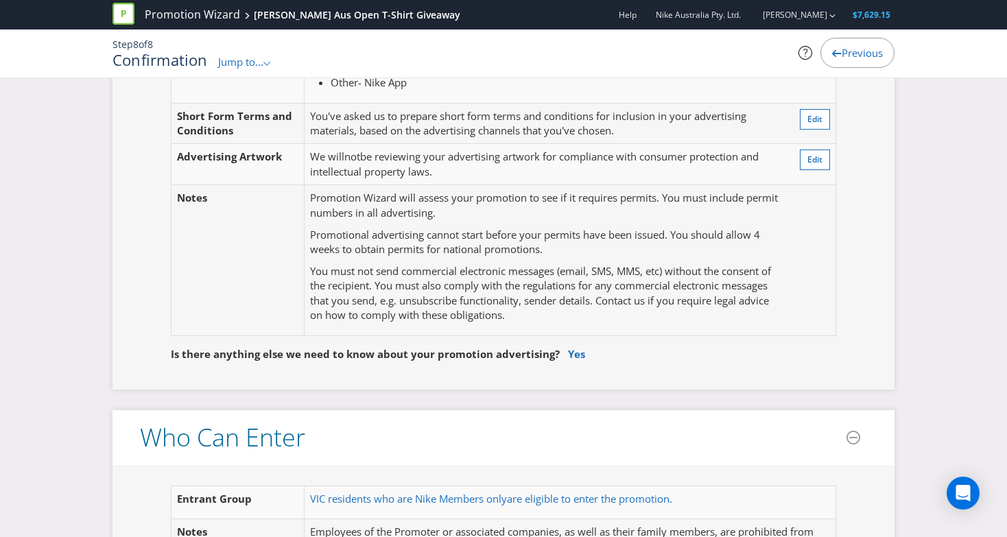
scroll to position [189, 0]
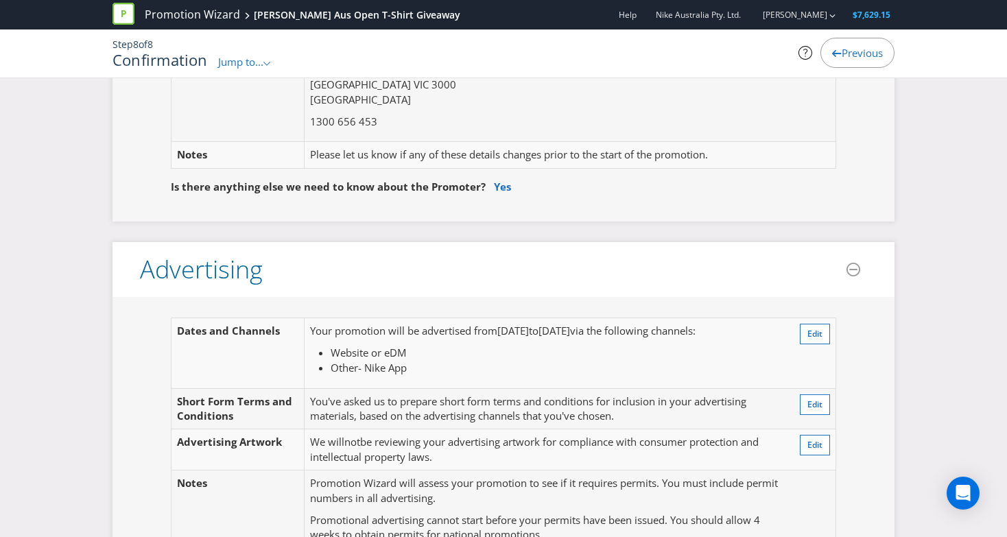
click at [216, 24] on div "Promotion Wizard [PERSON_NAME] Aus Open T-Shirt Giveaway" at bounding box center [292, 15] width 358 height 30
click at [215, 14] on link "Promotion Wizard" at bounding box center [192, 15] width 95 height 16
